Goal: Transaction & Acquisition: Book appointment/travel/reservation

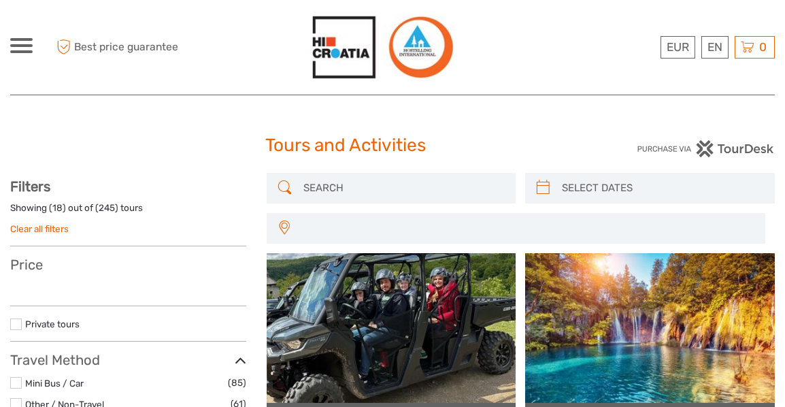
select select
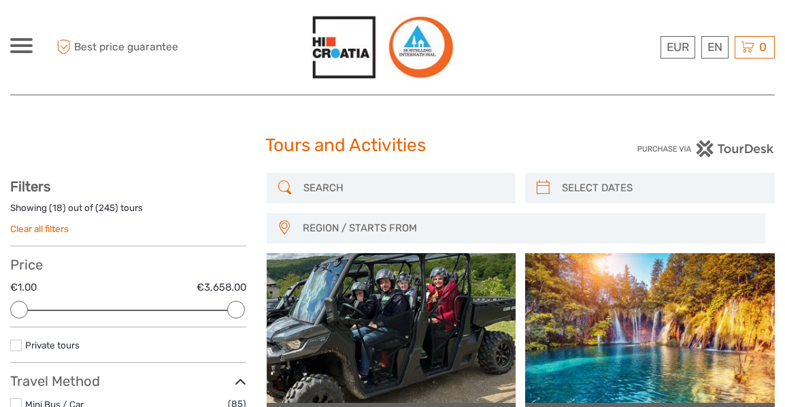
click at [318, 186] on input "search" at bounding box center [403, 188] width 211 height 24
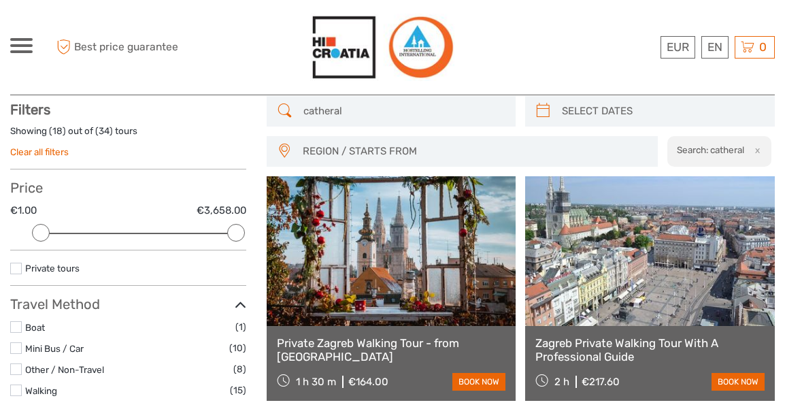
scroll to position [78, 0]
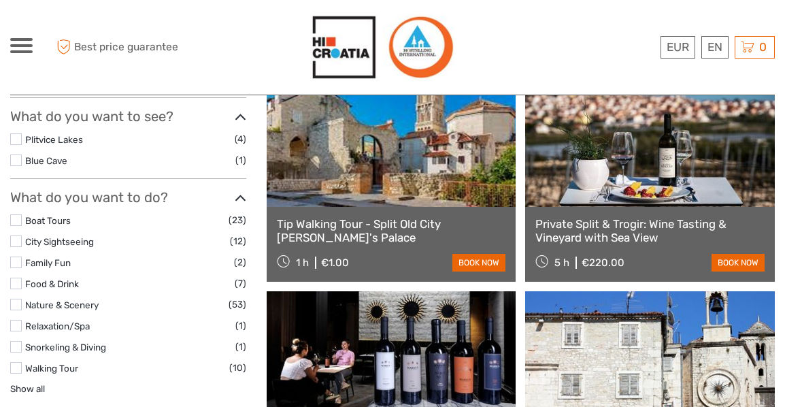
scroll to position [418, 0]
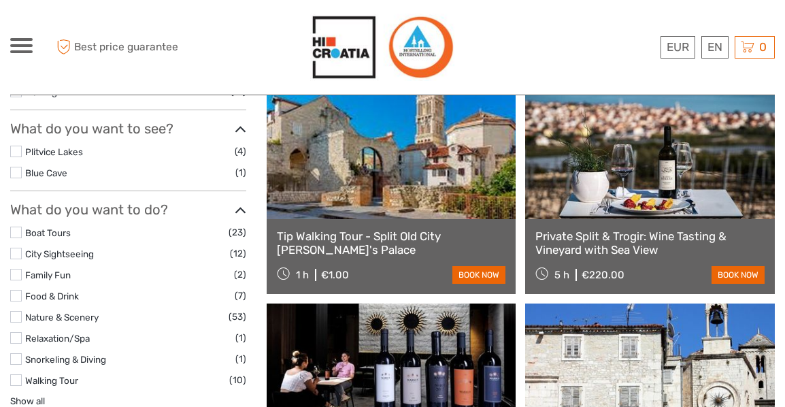
type input "cathedral of st domnius"
click at [644, 237] on link "Private Split & Trogir: Wine Tasting & Vineyard with Sea View" at bounding box center [649, 243] width 229 height 28
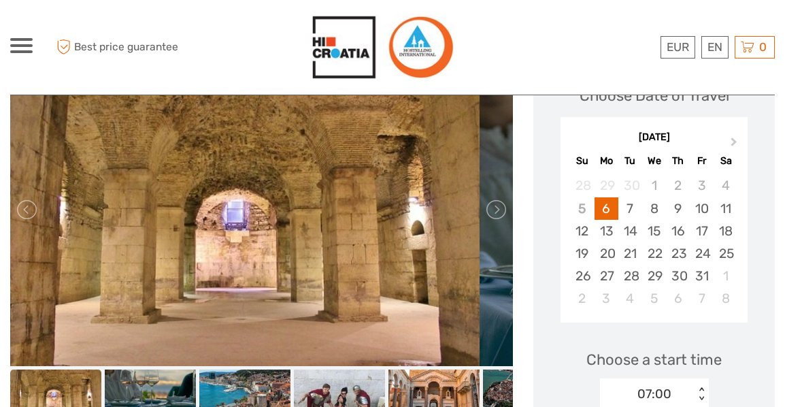
scroll to position [195, 0]
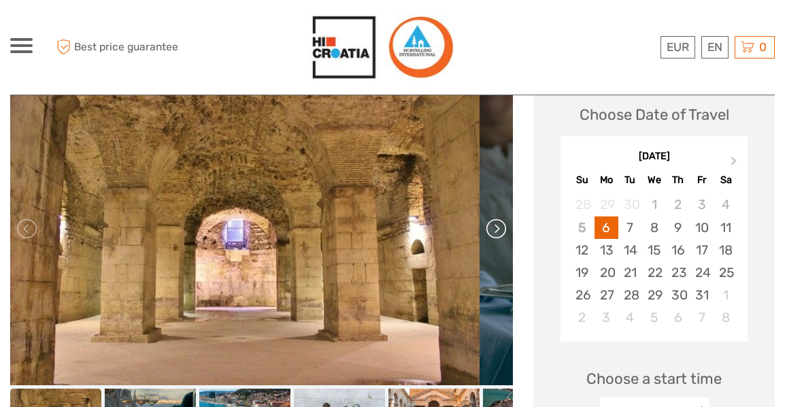
click at [484, 226] on link at bounding box center [495, 229] width 22 height 22
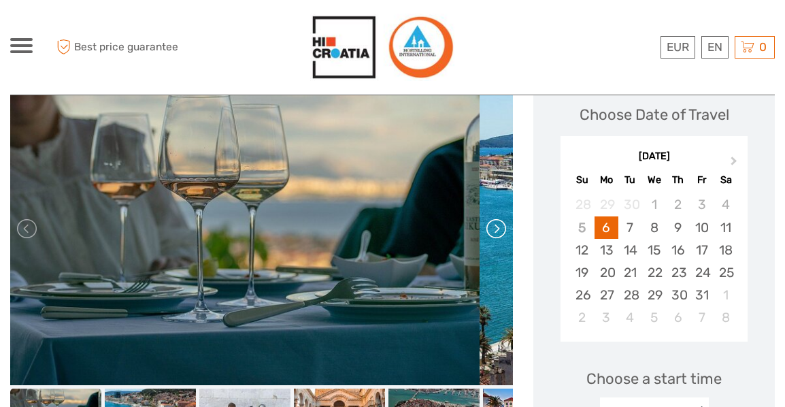
click at [484, 226] on link at bounding box center [495, 229] width 22 height 22
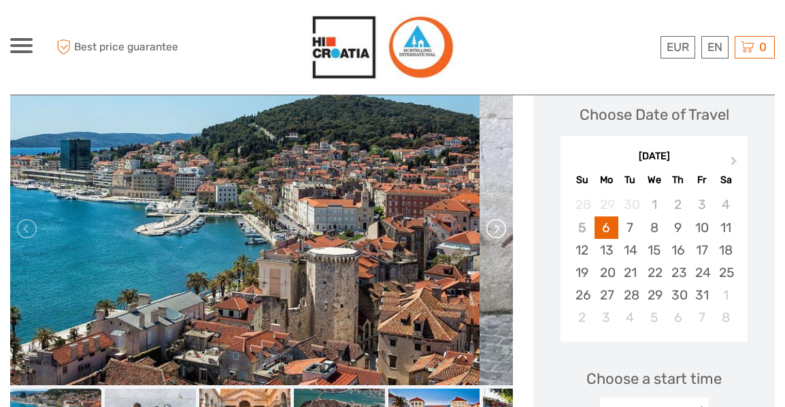
click at [484, 226] on link at bounding box center [495, 229] width 22 height 22
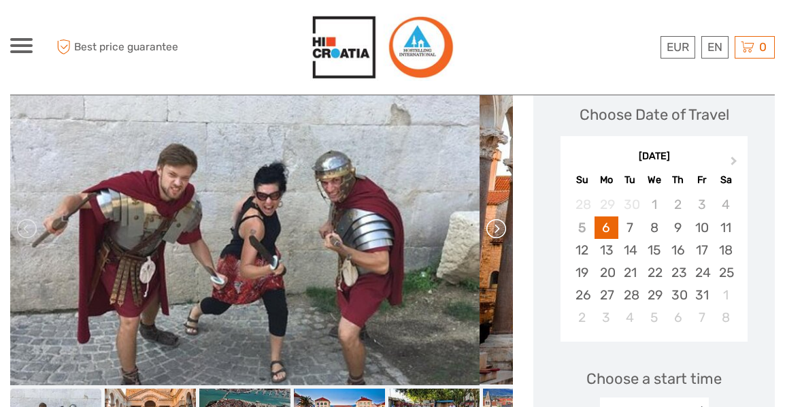
click at [484, 226] on link at bounding box center [495, 229] width 22 height 22
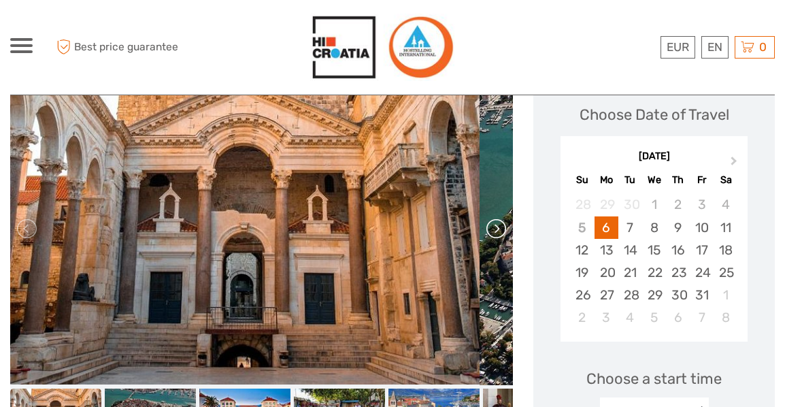
click at [484, 226] on link at bounding box center [495, 229] width 22 height 22
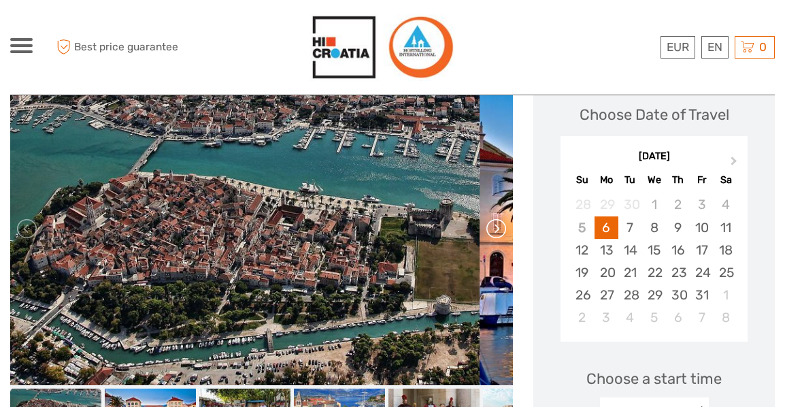
click at [484, 226] on link at bounding box center [495, 229] width 22 height 22
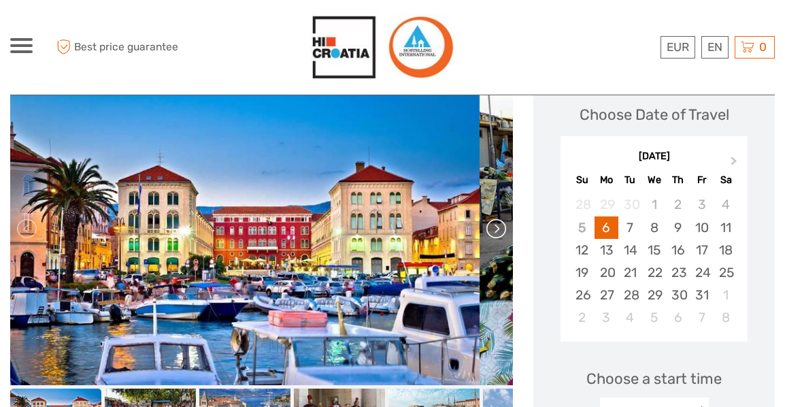
click at [484, 226] on link at bounding box center [495, 229] width 22 height 22
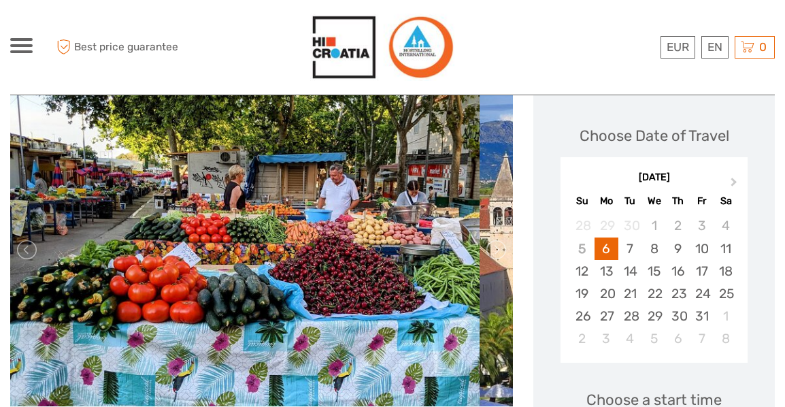
scroll to position [204, 0]
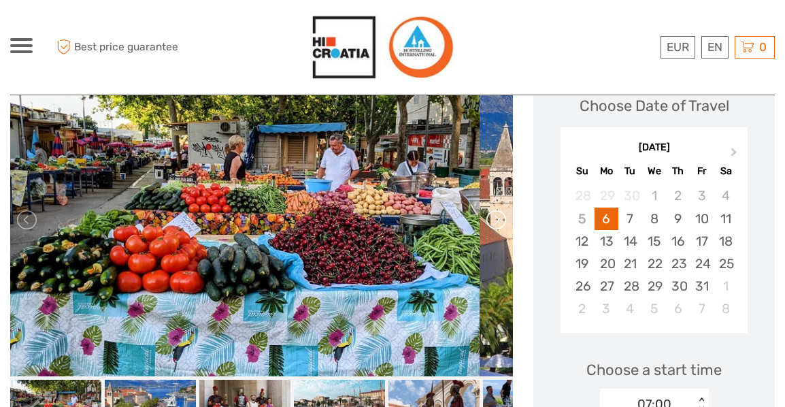
click at [484, 227] on link at bounding box center [495, 220] width 22 height 22
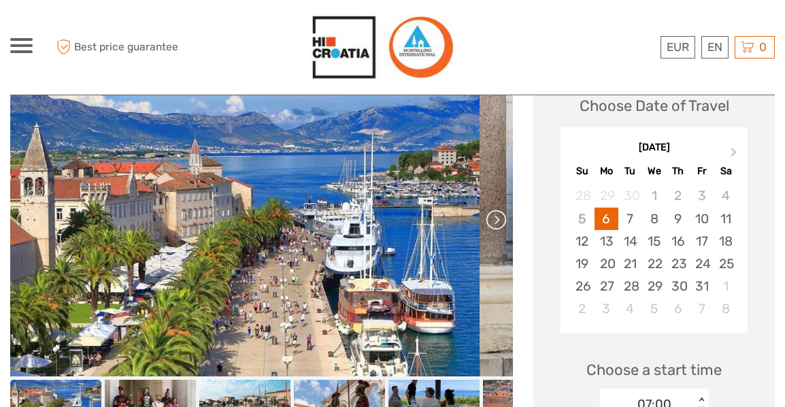
click at [484, 227] on link at bounding box center [495, 220] width 22 height 22
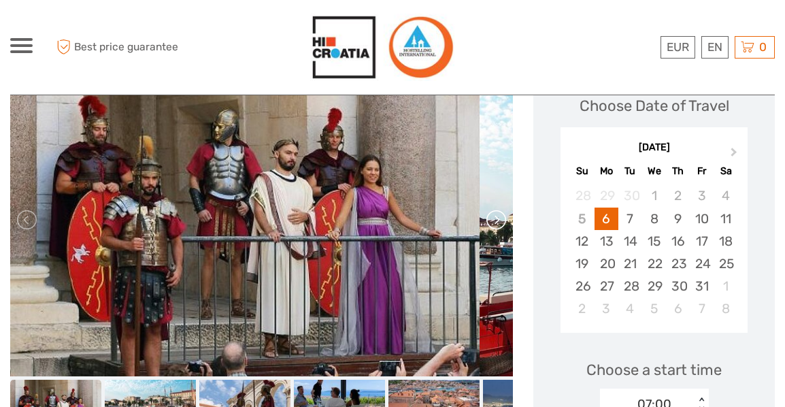
click at [484, 227] on link at bounding box center [495, 220] width 22 height 22
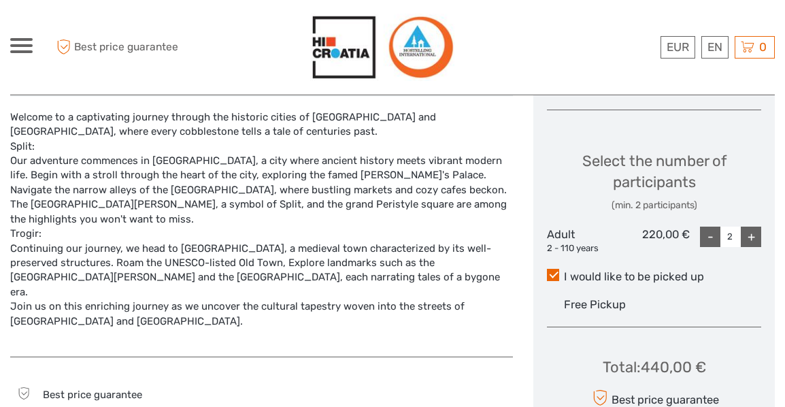
scroll to position [476, 0]
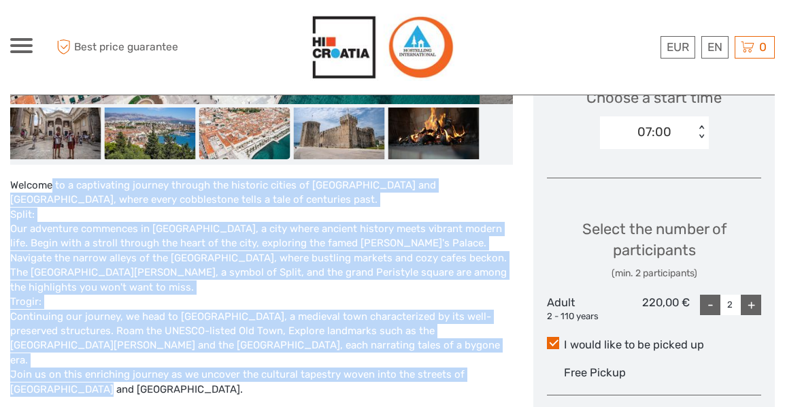
drag, startPoint x: 12, startPoint y: 185, endPoint x: 72, endPoint y: 374, distance: 198.5
click at [72, 374] on div "Welcome to a captivating journey through the historic cities of Split and Trogi…" at bounding box center [261, 294] width 503 height 233
copy div "Welcome to a captivating journey through the historic cities of Split and Trogi…"
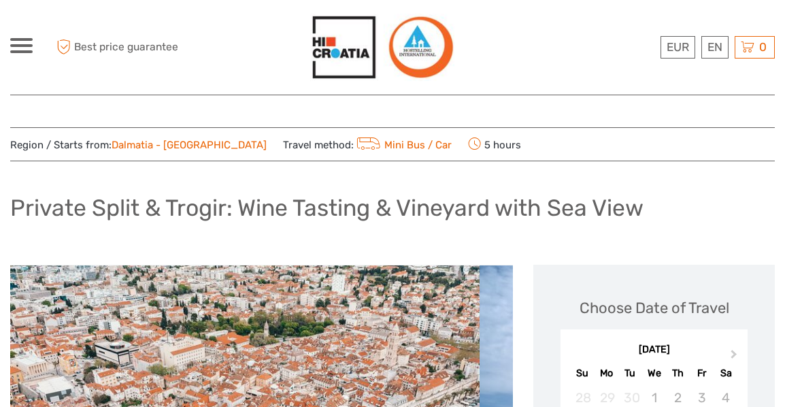
scroll to position [0, 0]
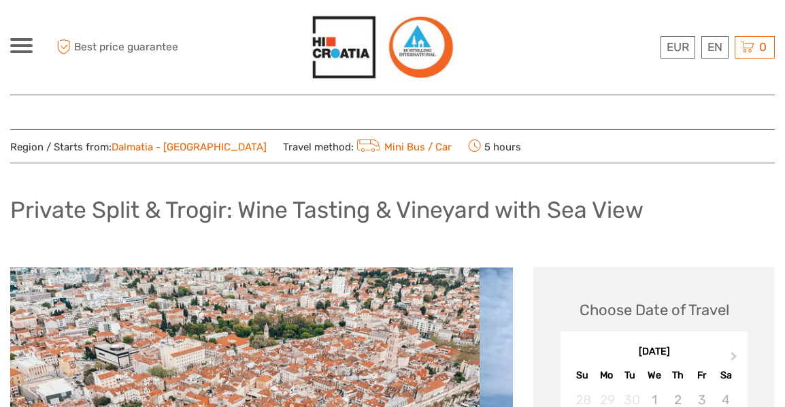
click at [95, 214] on h1 "Private Split & Trogir: Wine Tasting & Vineyard with Sea View" at bounding box center [326, 210] width 633 height 28
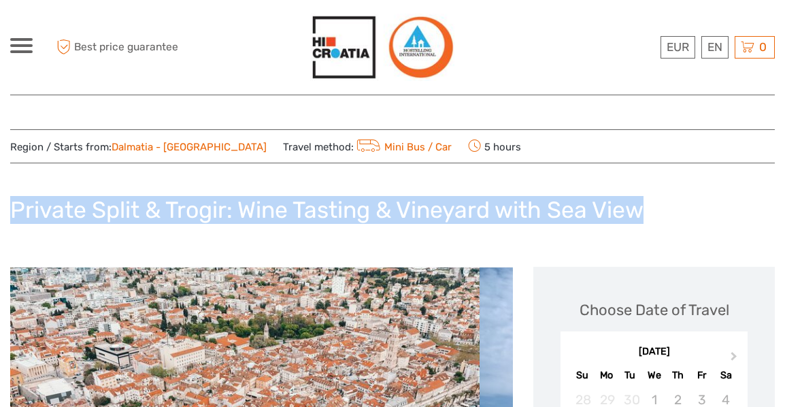
drag, startPoint x: 651, startPoint y: 209, endPoint x: 5, endPoint y: 203, distance: 646.0
copy h1 "Private Split & Trogir: Wine Tasting & Vineyard with Sea View"
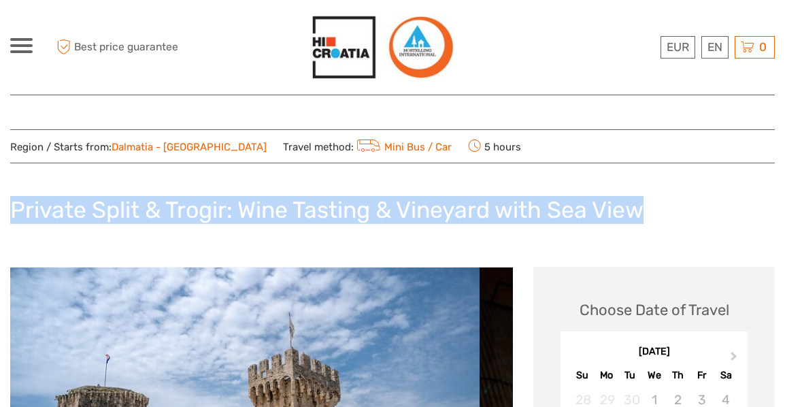
click at [704, 219] on div "Private Split & Trogir: Wine Tasting & Vineyard with Sea View" at bounding box center [392, 215] width 764 height 50
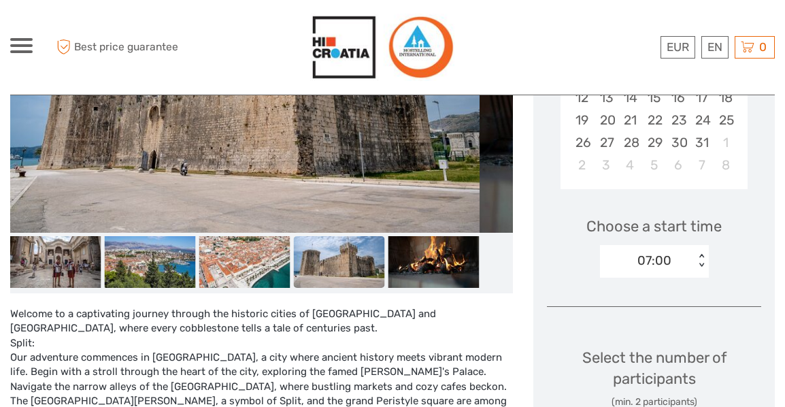
scroll to position [272, 0]
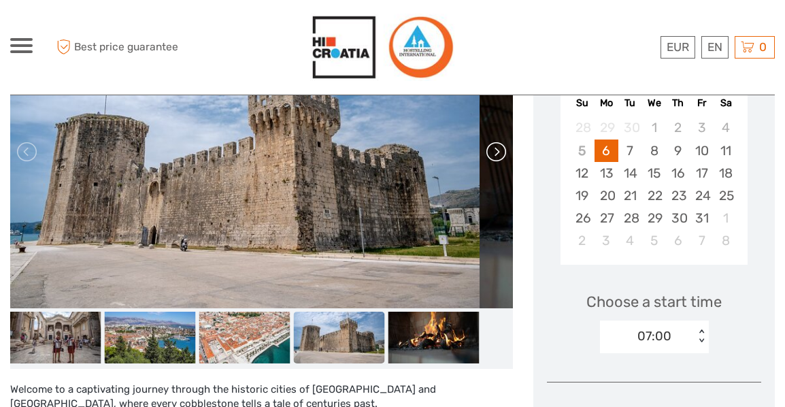
click at [484, 161] on link at bounding box center [495, 152] width 22 height 22
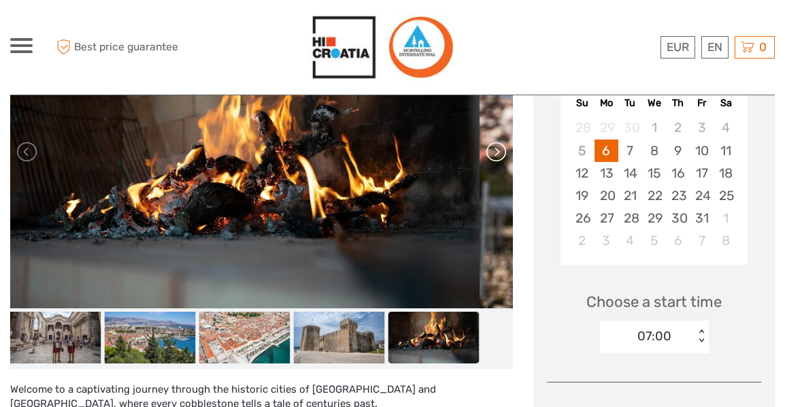
click at [484, 161] on link at bounding box center [495, 152] width 22 height 22
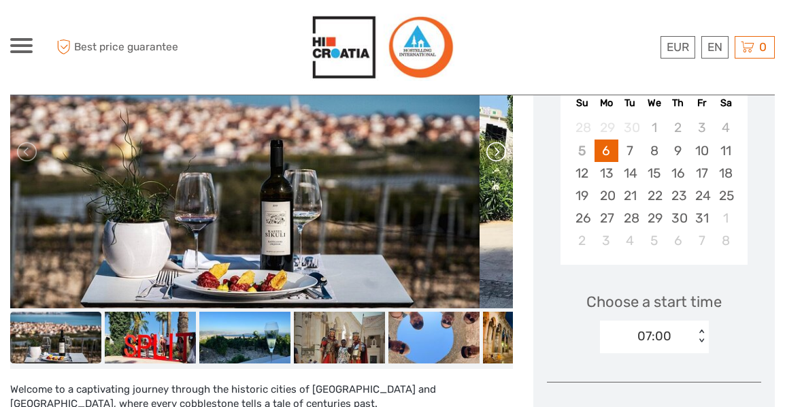
click at [484, 161] on link at bounding box center [495, 152] width 22 height 22
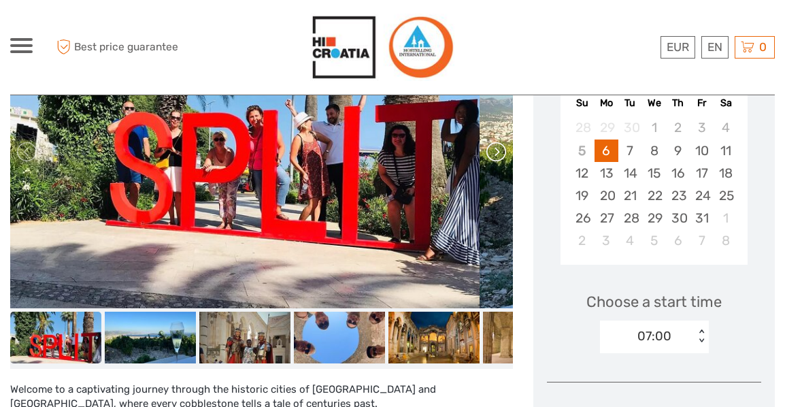
click at [484, 161] on link at bounding box center [495, 152] width 22 height 22
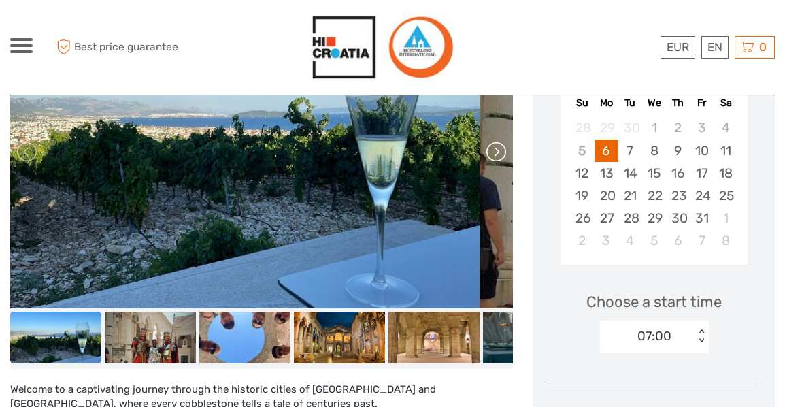
click at [484, 161] on link at bounding box center [495, 152] width 22 height 22
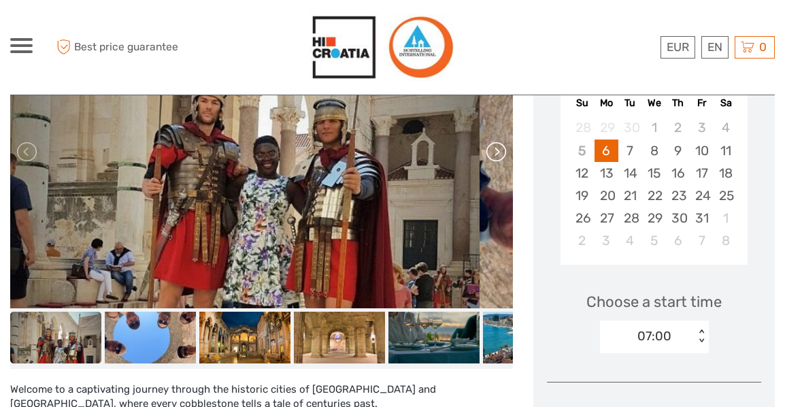
click at [484, 161] on link at bounding box center [495, 152] width 22 height 22
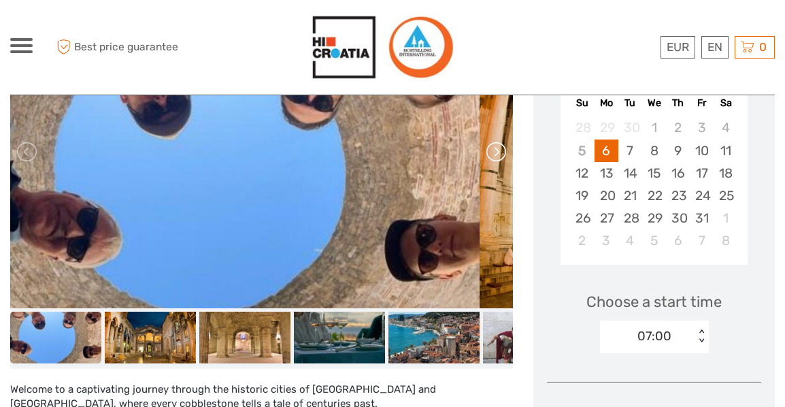
click at [484, 155] on link at bounding box center [495, 152] width 22 height 22
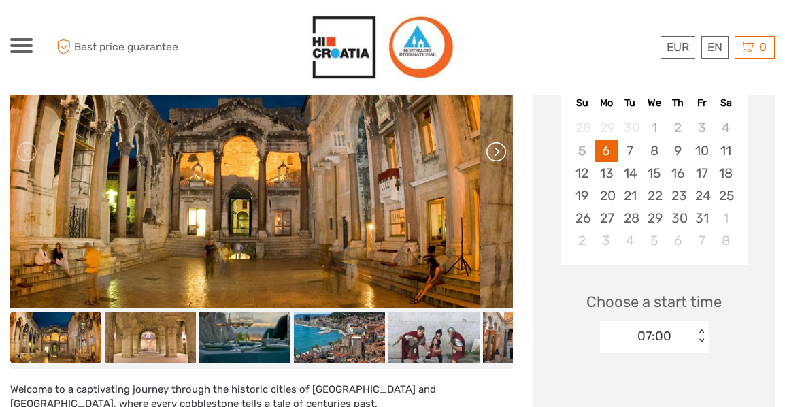
click at [484, 155] on link at bounding box center [495, 152] width 22 height 22
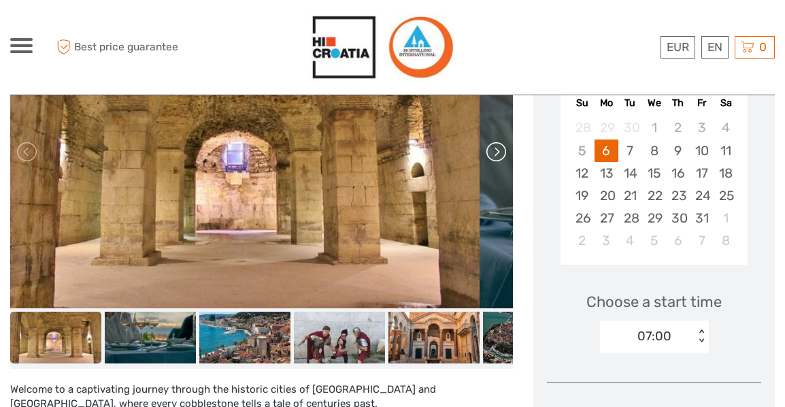
click at [484, 155] on link at bounding box center [495, 152] width 22 height 22
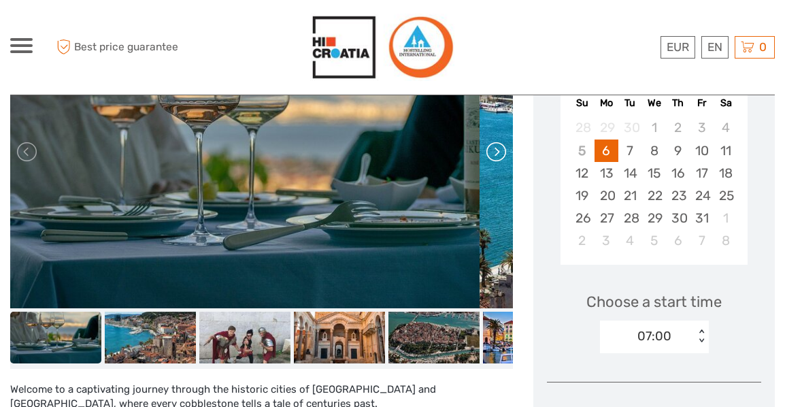
click at [484, 155] on link at bounding box center [495, 152] width 22 height 22
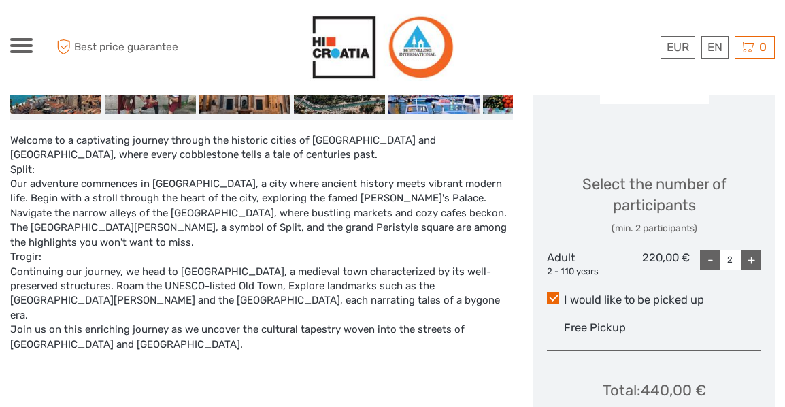
scroll to position [544, 0]
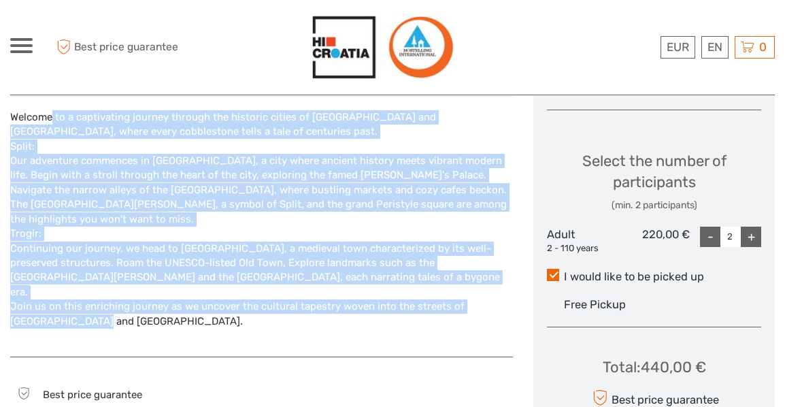
drag, startPoint x: 11, startPoint y: 119, endPoint x: 64, endPoint y: 305, distance: 193.1
click at [64, 305] on div "Welcome to a captivating journey through the historic cities of Split and Trogi…" at bounding box center [261, 226] width 503 height 233
copy div "Welcome to a captivating journey through the historic cities of Split and Trogi…"
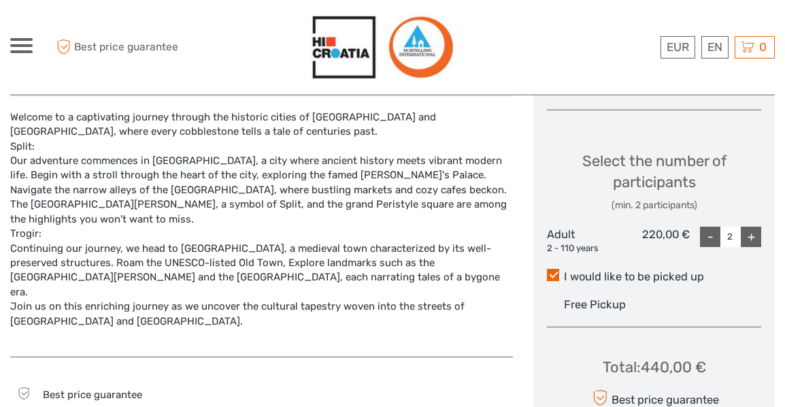
click at [668, 171] on div "Select the number of participants (min. 2 participants) Adult 2 - 110 years 220…" at bounding box center [654, 197] width 214 height 131
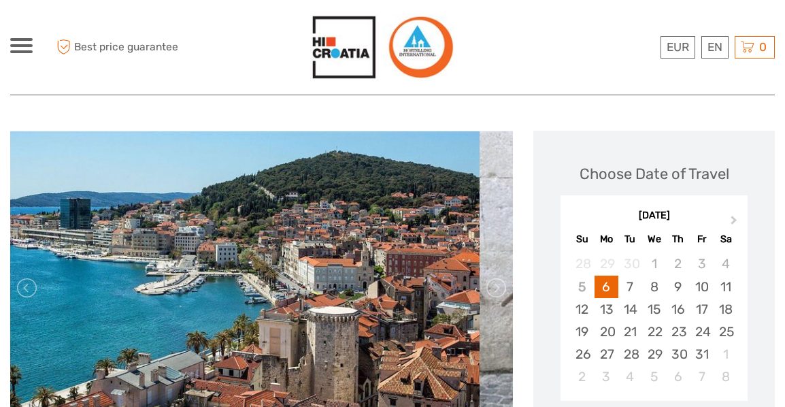
scroll to position [0, 0]
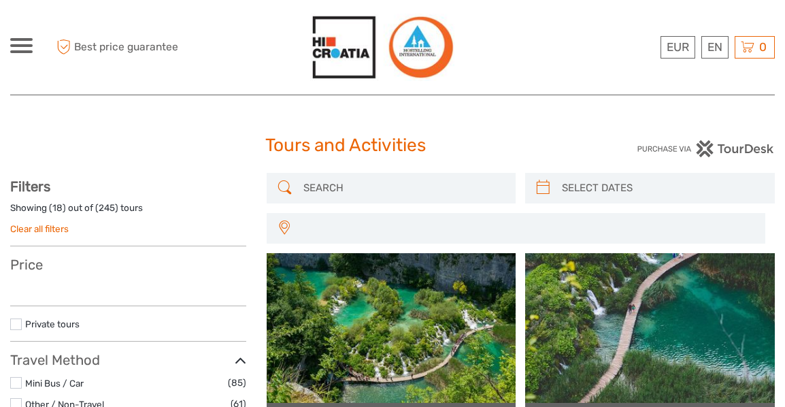
select select
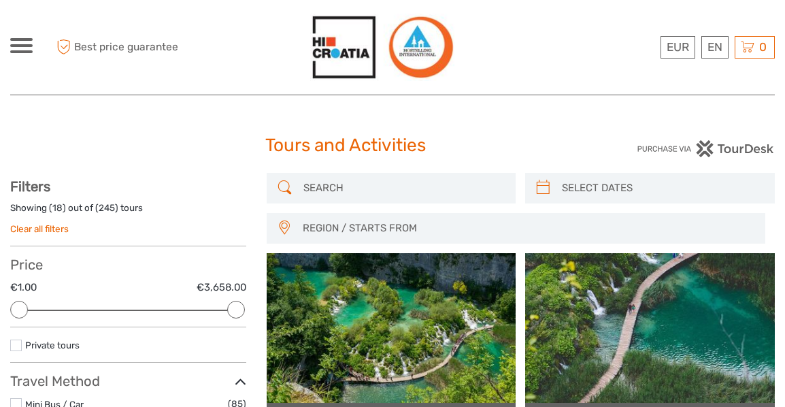
click at [341, 182] on input "search" at bounding box center [403, 188] width 211 height 24
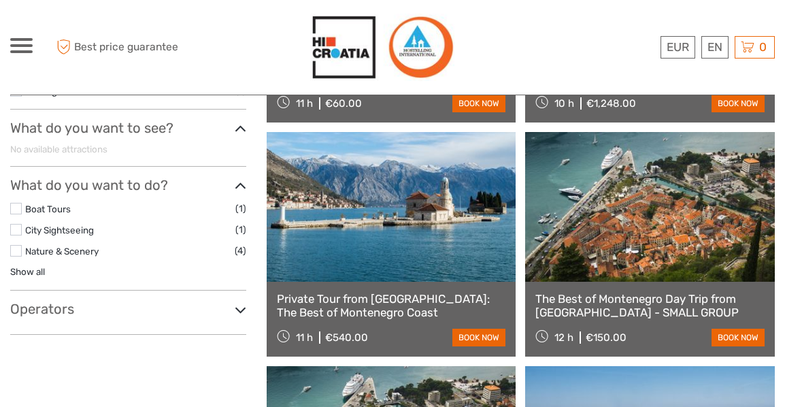
scroll to position [350, 0]
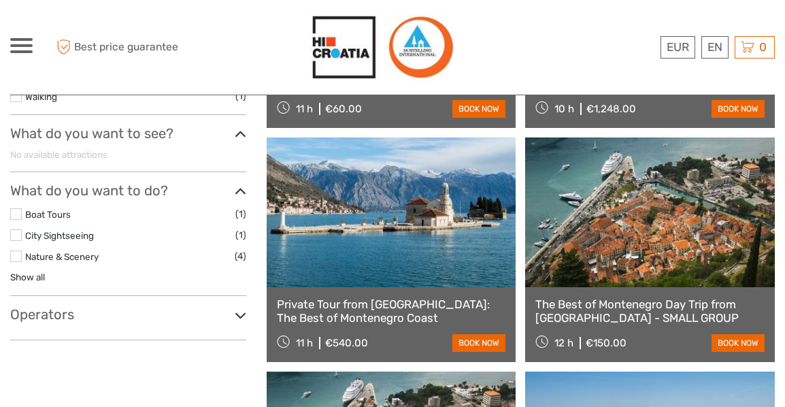
type input "Montengro"
click at [651, 304] on link "The Best of Montenegro Day Trip from [GEOGRAPHIC_DATA] - SMALL GROUP" at bounding box center [649, 311] width 229 height 28
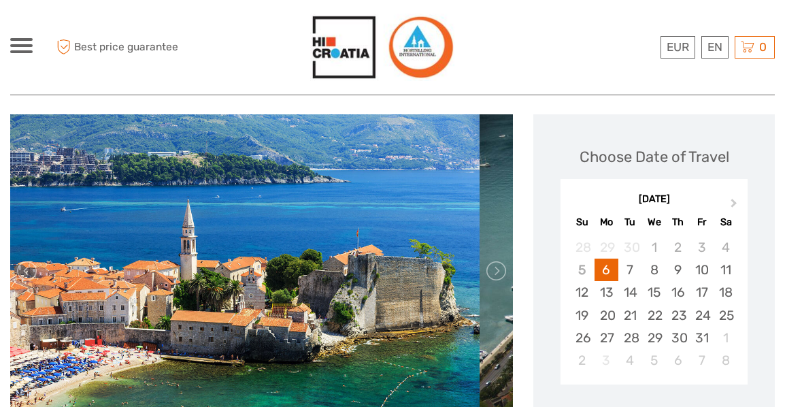
scroll to position [204, 0]
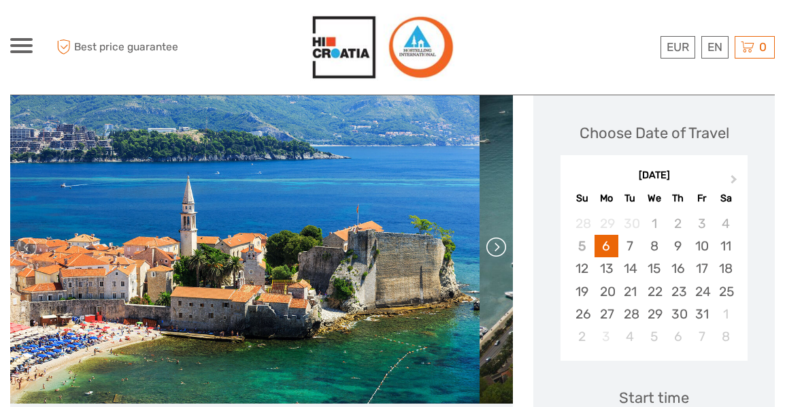
click at [484, 236] on link at bounding box center [495, 247] width 22 height 22
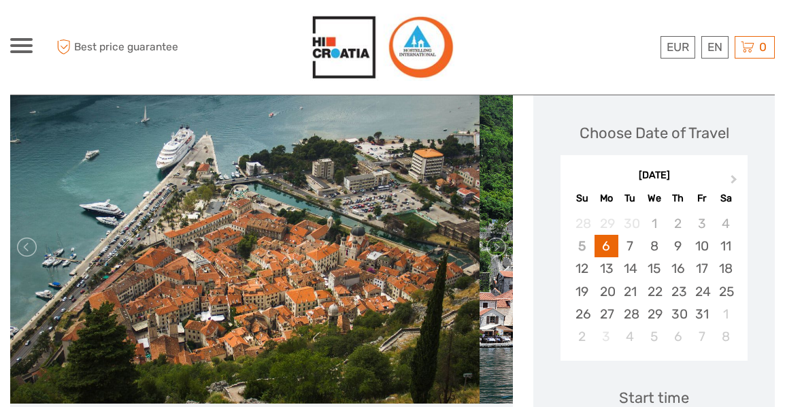
click at [450, 219] on img at bounding box center [244, 246] width 469 height 313
click at [484, 236] on link at bounding box center [495, 247] width 22 height 22
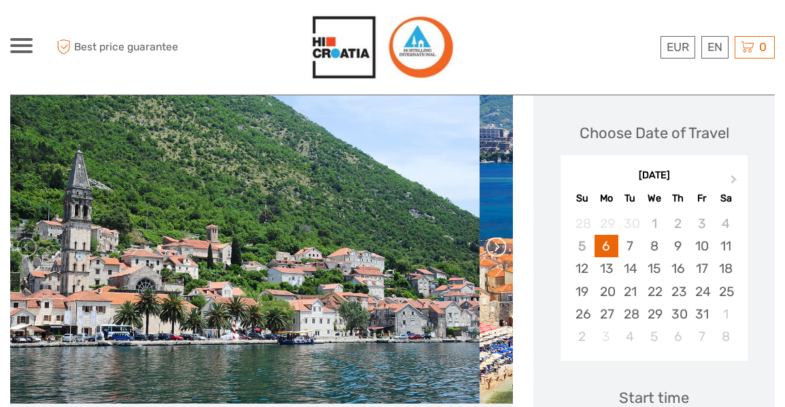
click at [484, 236] on link at bounding box center [495, 247] width 22 height 22
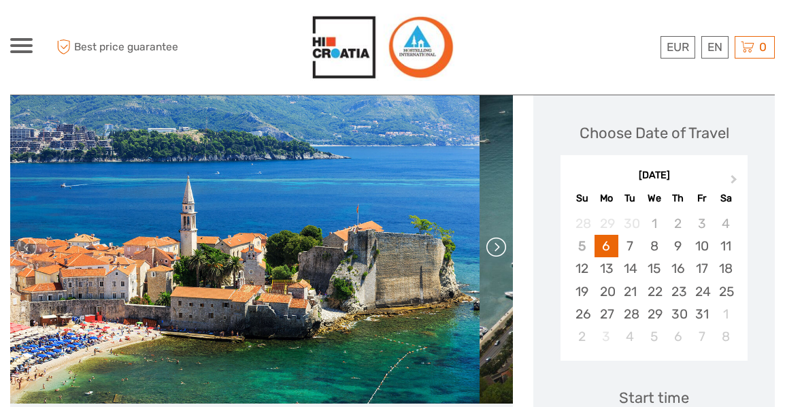
click at [484, 236] on link at bounding box center [495, 247] width 22 height 22
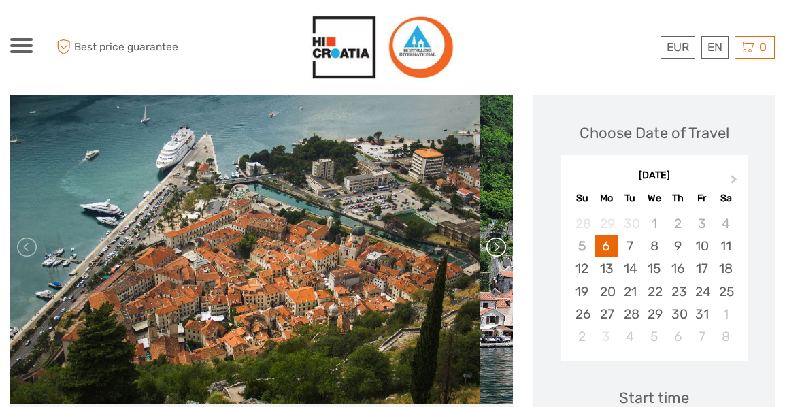
click at [484, 236] on link at bounding box center [495, 247] width 22 height 22
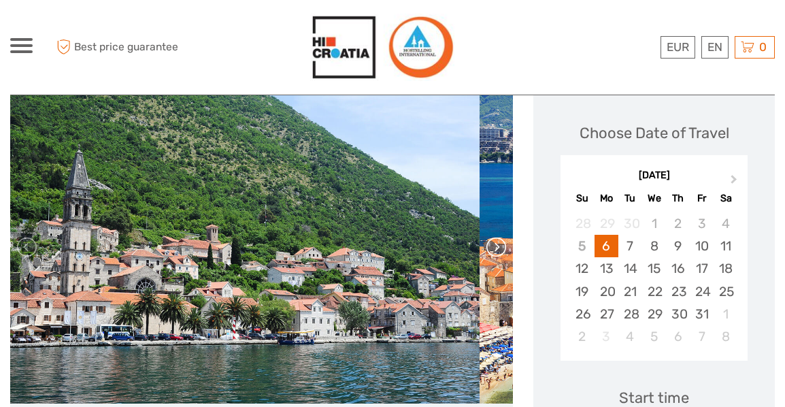
click at [484, 236] on link at bounding box center [495, 247] width 22 height 22
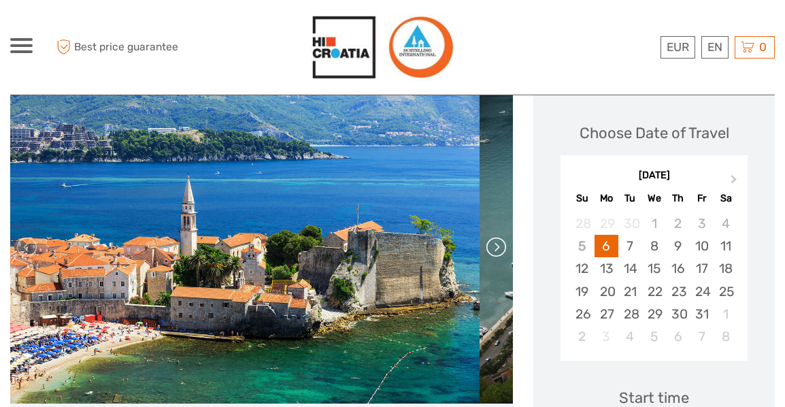
click at [484, 236] on link at bounding box center [495, 247] width 22 height 22
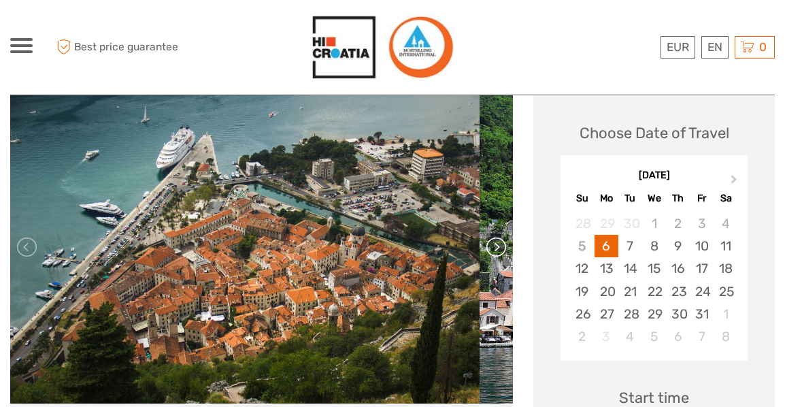
click at [484, 236] on link at bounding box center [495, 247] width 22 height 22
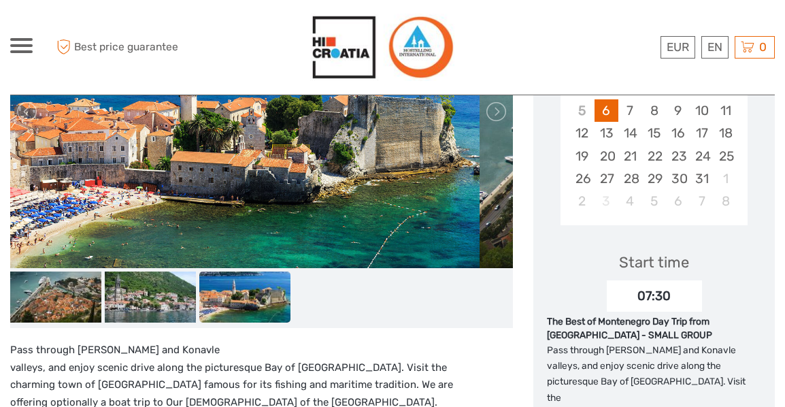
scroll to position [0, 0]
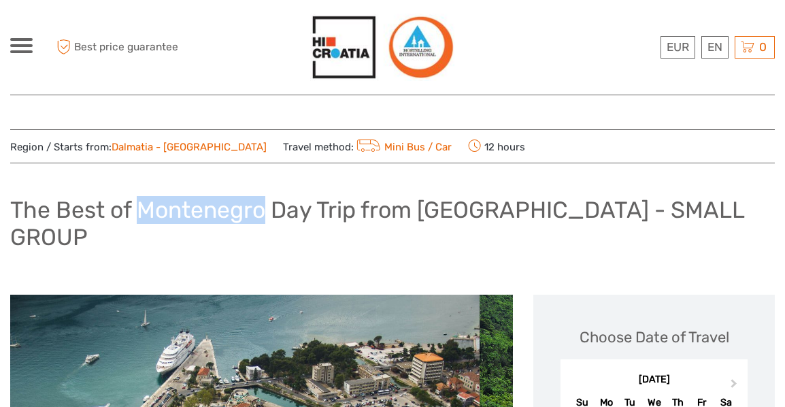
drag, startPoint x: 139, startPoint y: 209, endPoint x: 260, endPoint y: 214, distance: 120.5
click at [260, 214] on h1 "The Best of Montenegro Day Trip from [GEOGRAPHIC_DATA] - SMALL GROUP" at bounding box center [392, 223] width 764 height 55
copy h1 "Montenegro"
